Goal: Information Seeking & Learning: Learn about a topic

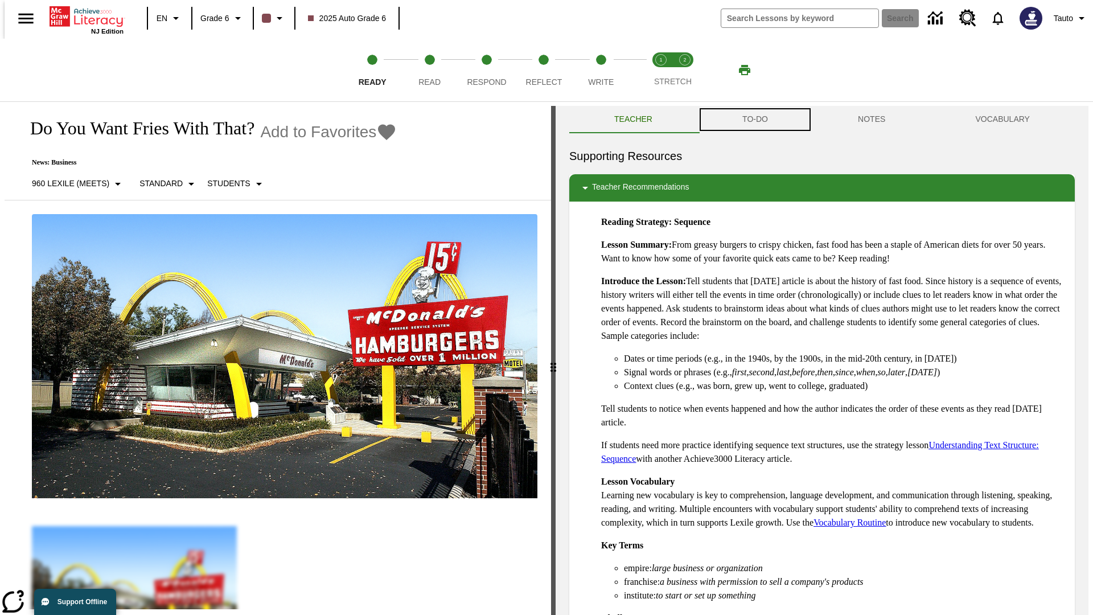
click at [754, 120] on button "TO-DO" at bounding box center [755, 119] width 116 height 27
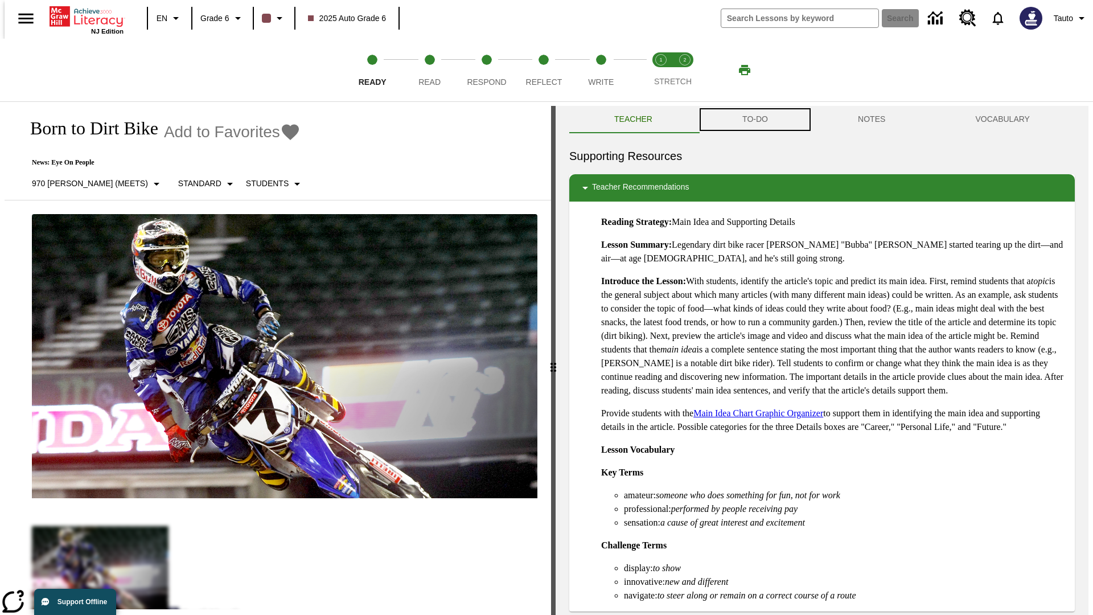
click at [754, 120] on button "TO-DO" at bounding box center [755, 119] width 116 height 27
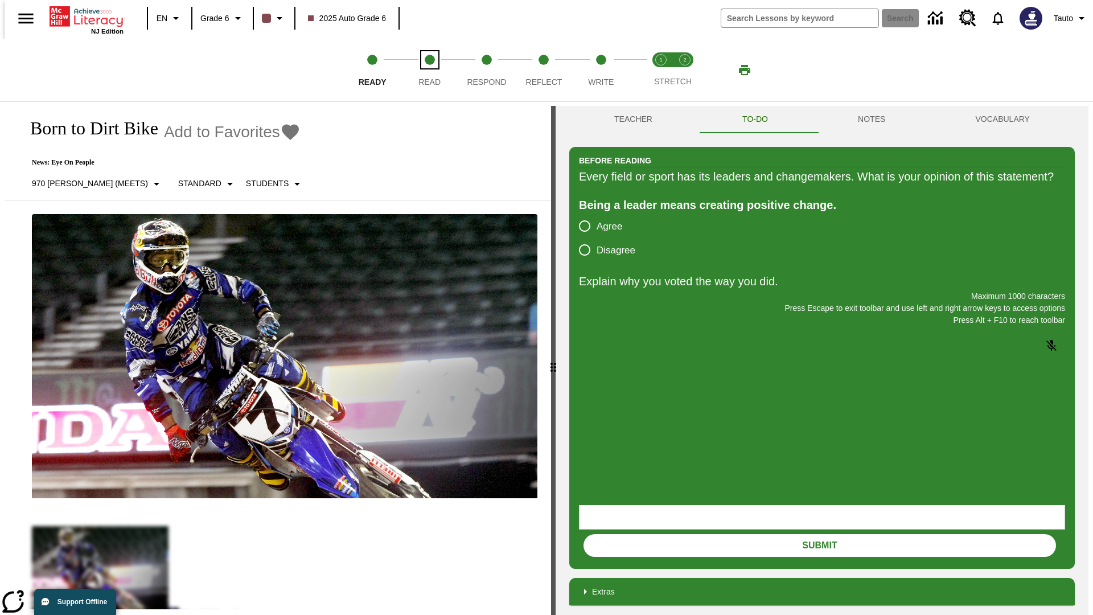
click at [429, 70] on span "Read" at bounding box center [429, 77] width 22 height 20
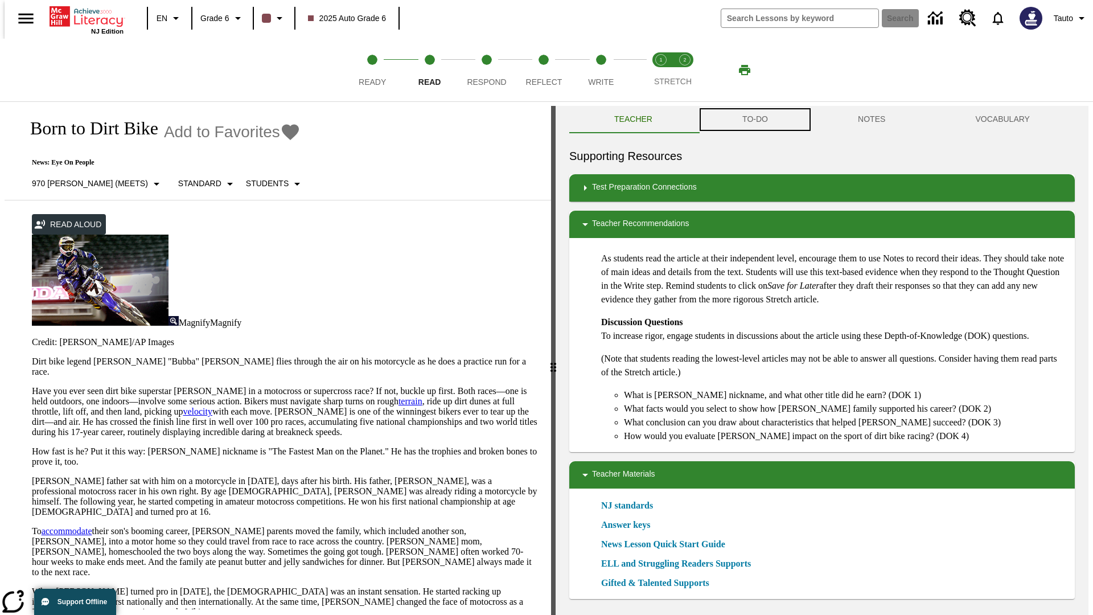
scroll to position [1, 0]
click at [754, 120] on button "TO-DO" at bounding box center [755, 118] width 116 height 27
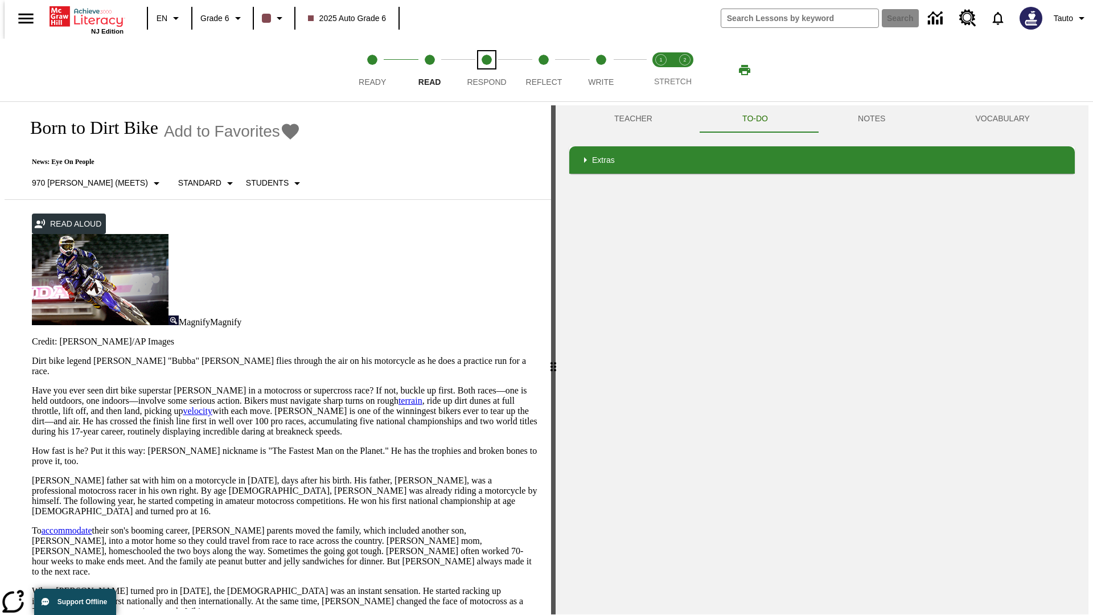
click at [487, 70] on span "Respond" at bounding box center [486, 77] width 39 height 20
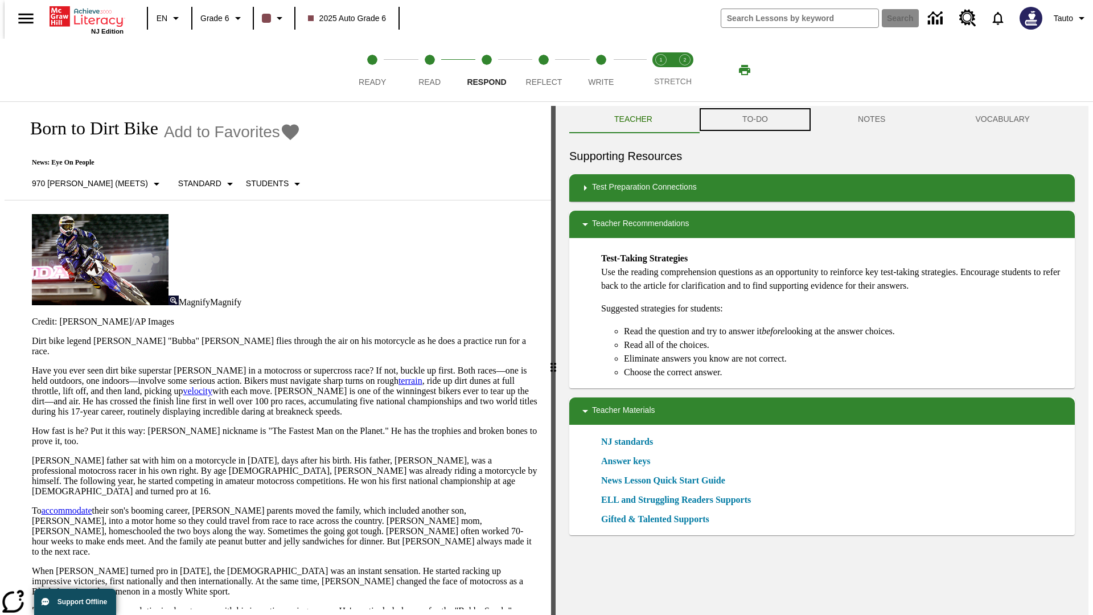
scroll to position [1, 0]
click at [754, 120] on button "TO-DO" at bounding box center [755, 118] width 116 height 27
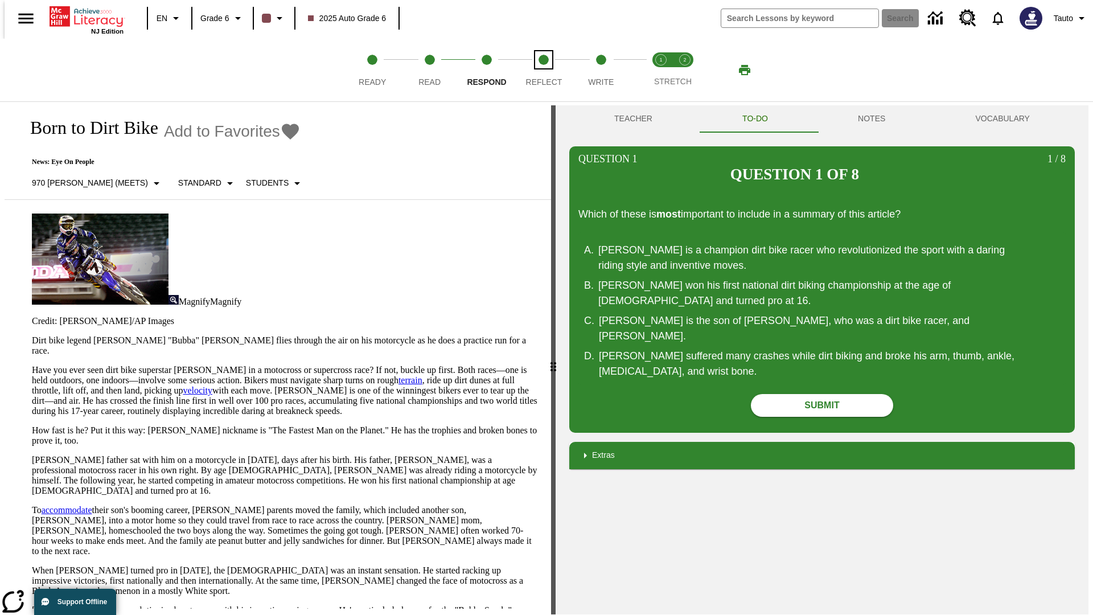
click at [544, 70] on span "Reflect" at bounding box center [544, 77] width 36 height 20
